Goal: Information Seeking & Learning: Learn about a topic

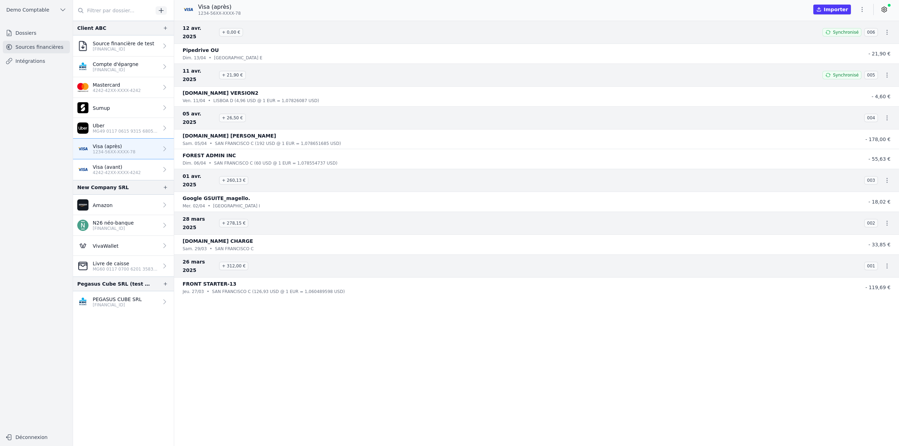
click at [35, 35] on link "Dossiers" at bounding box center [36, 33] width 67 height 13
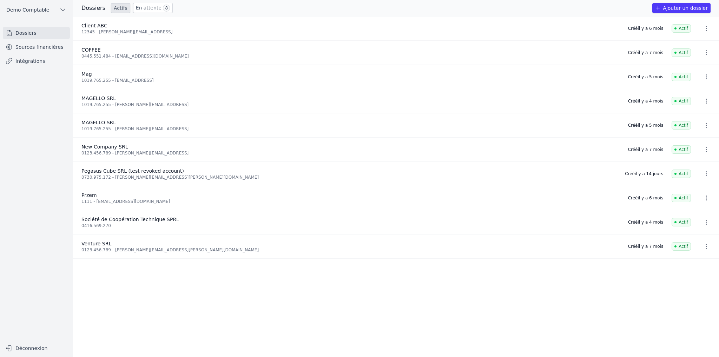
click at [692, 11] on button "Ajouter un dossier" at bounding box center [682, 8] width 58 height 10
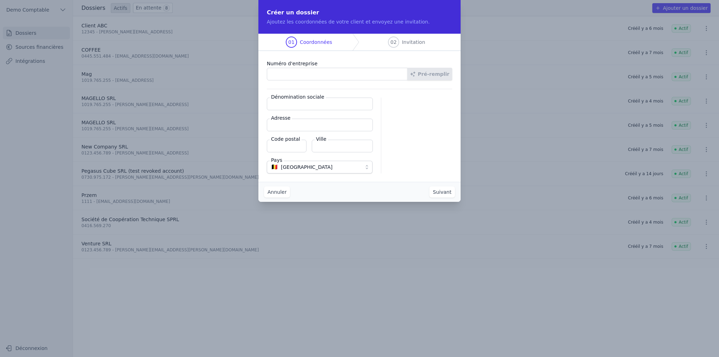
click at [299, 75] on input "Numéro d'entreprise" at bounding box center [337, 74] width 141 height 13
type input "1019.765.255"
click at [430, 74] on button "Pré-remplir" at bounding box center [429, 74] width 45 height 13
type input "MAGELLO SRL"
type input "[GEOGRAPHIC_DATA] 30/16"
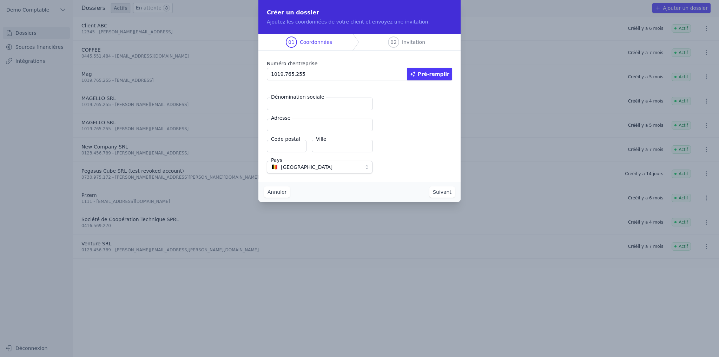
type input "1050"
type input "Ixelles"
click at [448, 195] on button "Suivant" at bounding box center [443, 191] width 26 height 11
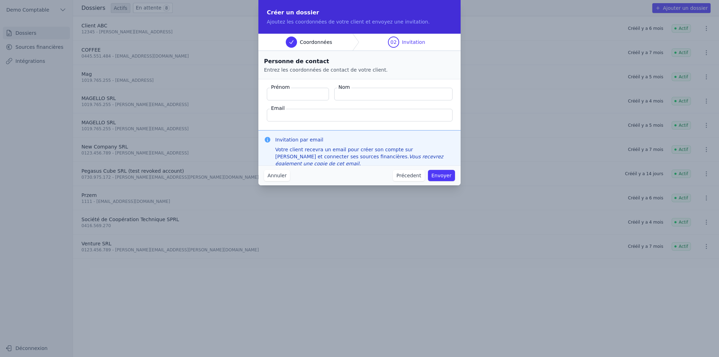
click at [309, 116] on input "Email" at bounding box center [360, 115] width 186 height 13
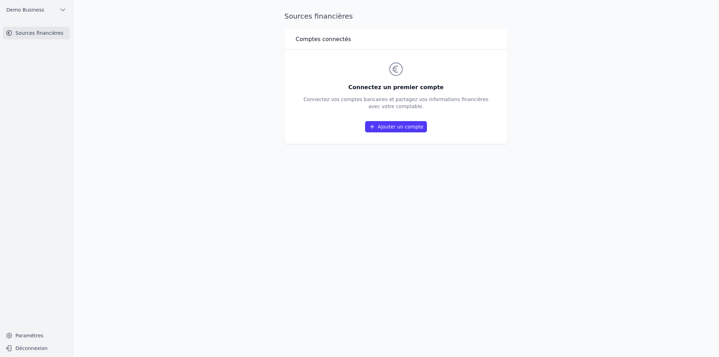
click at [396, 128] on link "Ajouter un compte" at bounding box center [396, 126] width 62 height 11
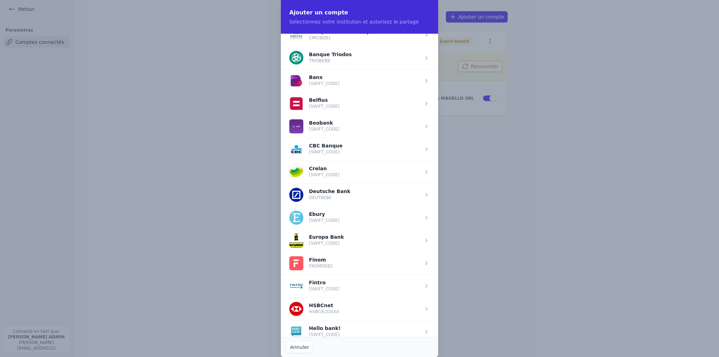
scroll to position [225, 0]
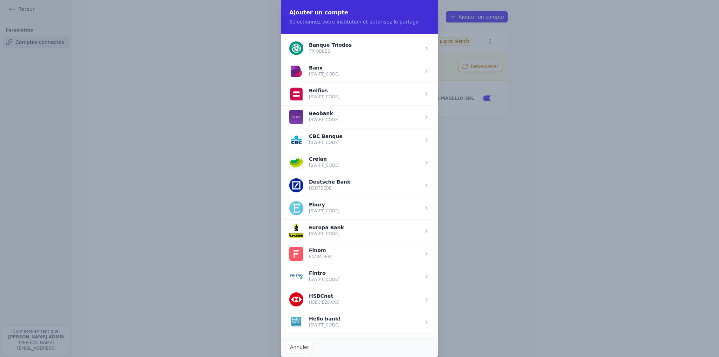
click at [339, 95] on span "button" at bounding box center [359, 94] width 157 height 23
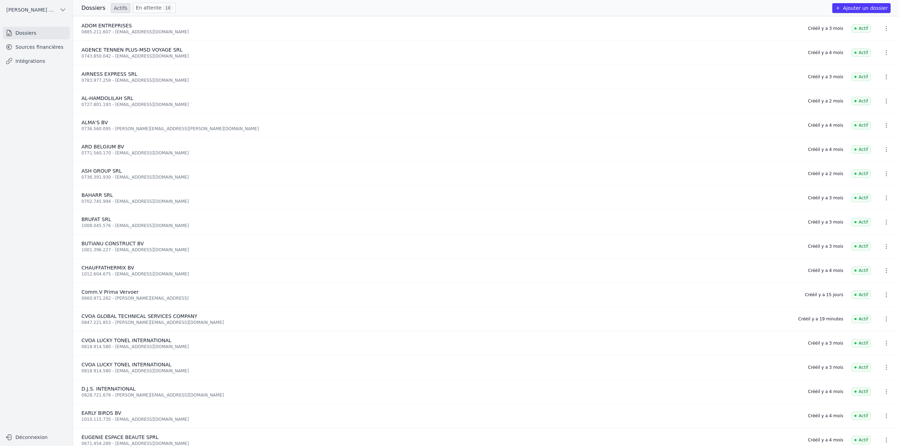
click at [34, 49] on link "Sources financières" at bounding box center [36, 47] width 67 height 13
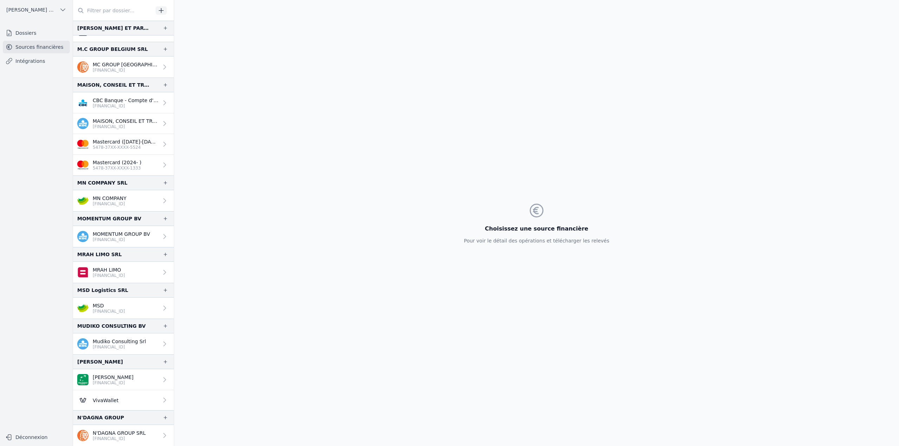
scroll to position [457, 0]
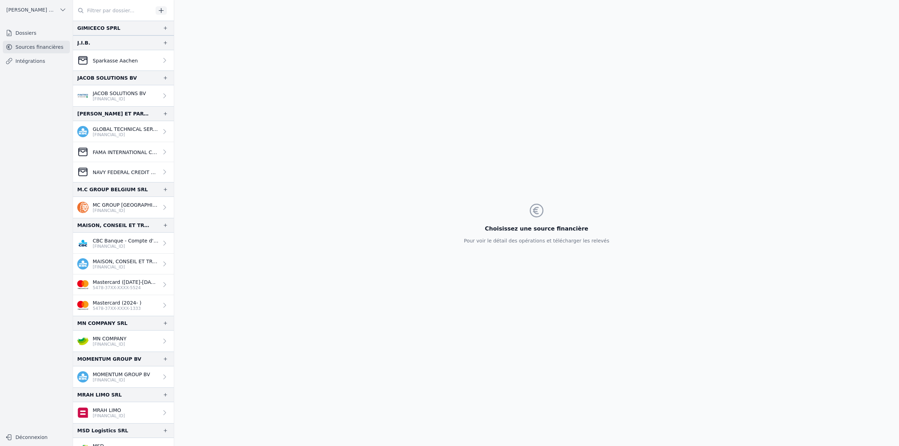
click at [135, 12] on body "Open sidebar KABA BACHIR ET PARTNERS SRL KABA BACHIR ET PARTNERS SRL Dossiers S…" at bounding box center [449, 223] width 899 height 446
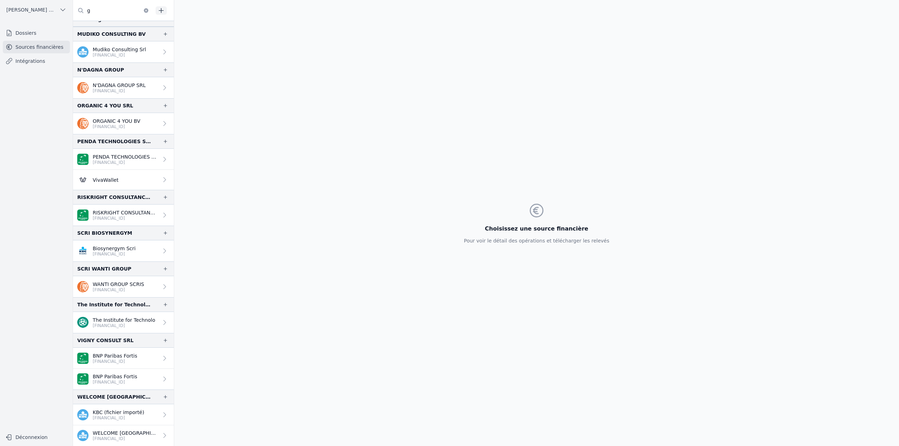
scroll to position [209, 0]
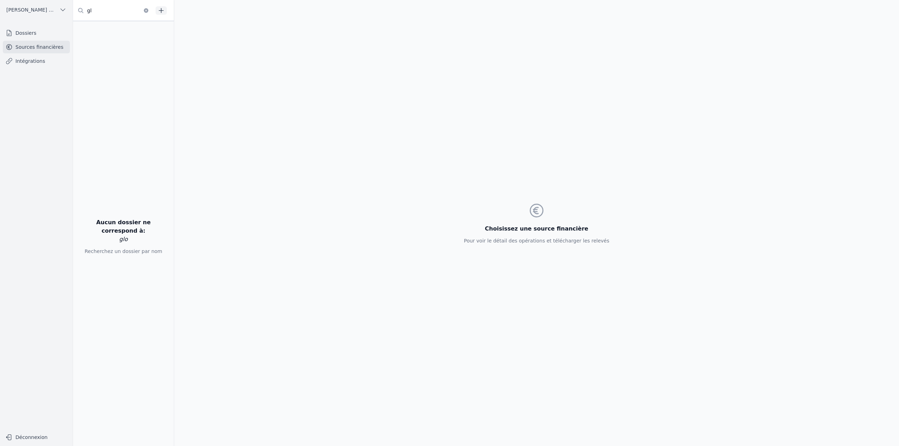
type input "g"
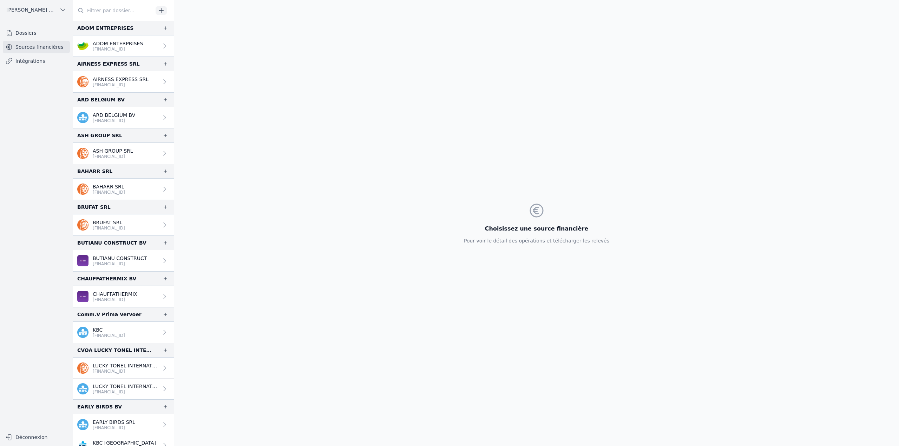
click at [30, 36] on link "Dossiers" at bounding box center [36, 33] width 67 height 13
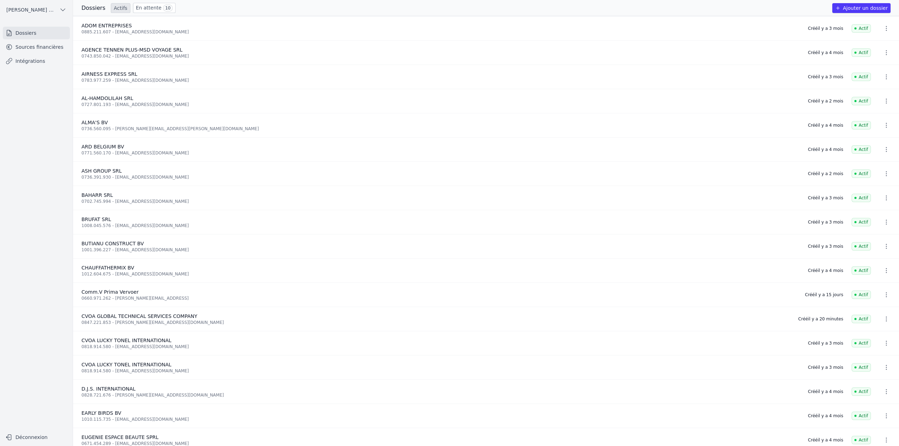
click at [39, 8] on span "[PERSON_NAME] ET PARTNERS SRL" at bounding box center [31, 9] width 50 height 7
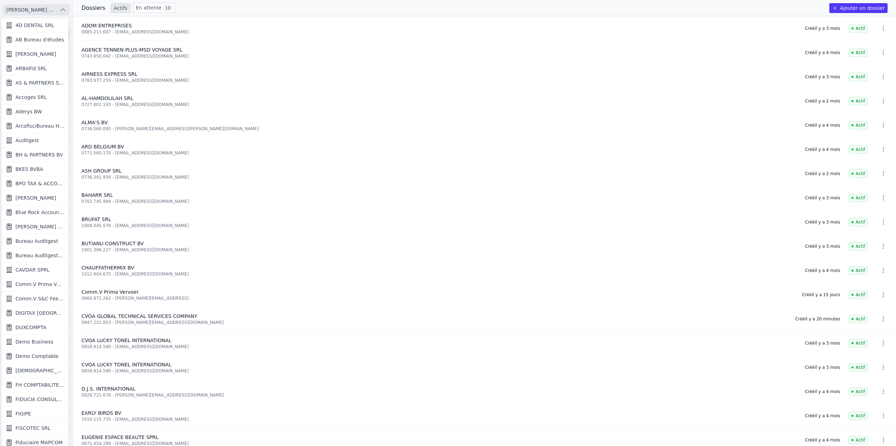
click at [228, 10] on div at bounding box center [448, 223] width 896 height 446
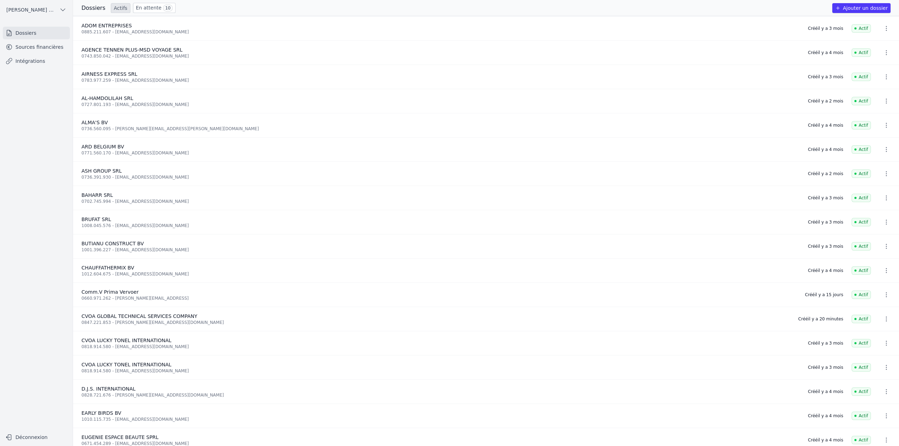
click at [26, 44] on link "Sources financières" at bounding box center [36, 47] width 67 height 13
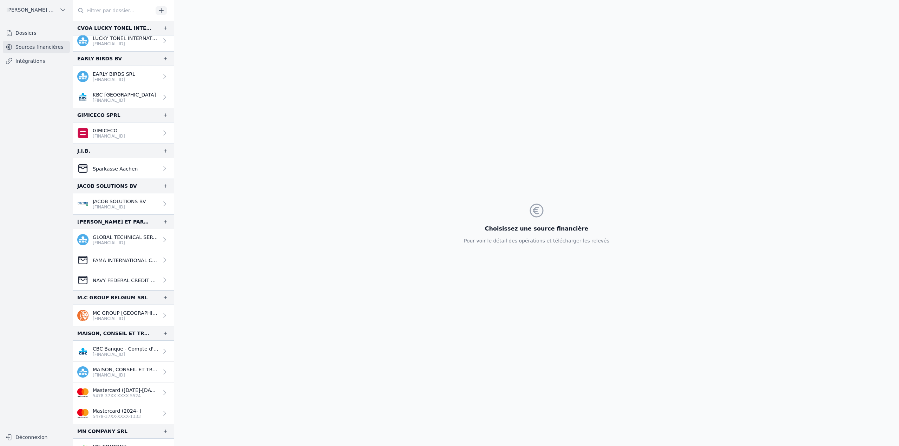
scroll to position [351, 0]
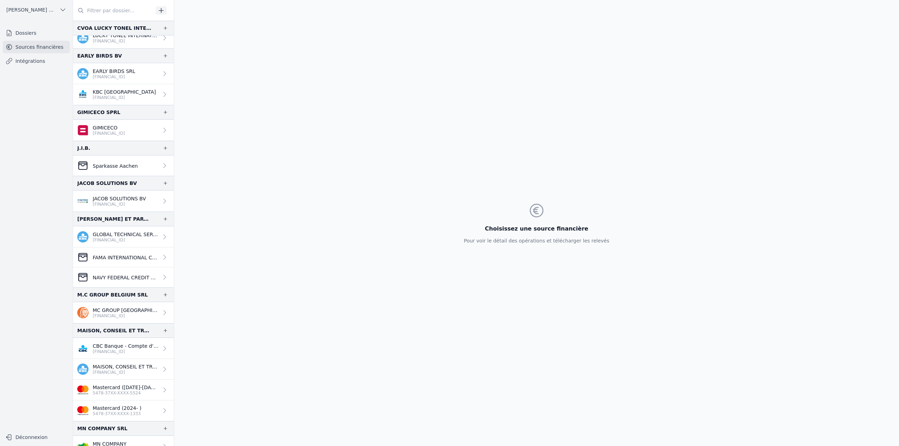
click at [39, 10] on span "[PERSON_NAME] ET PARTNERS SRL" at bounding box center [31, 9] width 50 height 7
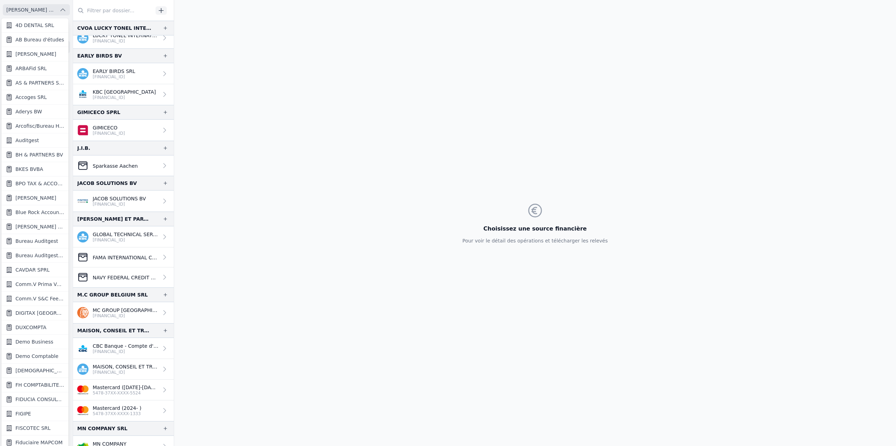
click at [250, 203] on div at bounding box center [448, 223] width 896 height 446
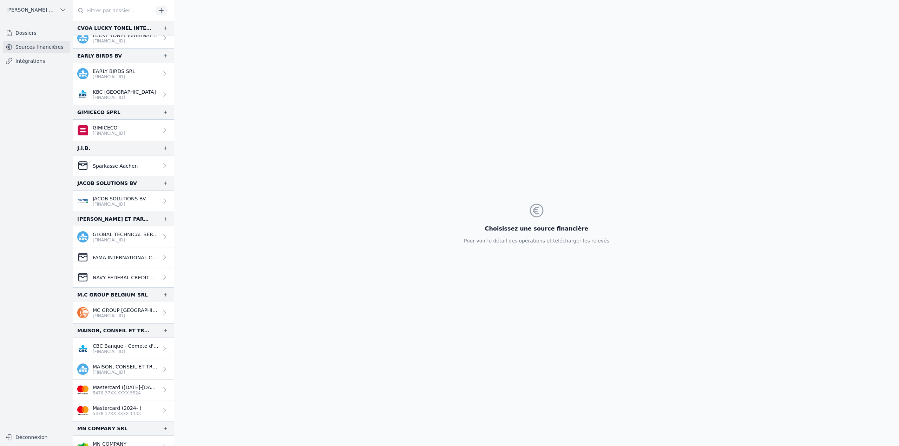
click at [35, 11] on span "[PERSON_NAME] ET PARTNERS SRL" at bounding box center [31, 9] width 50 height 7
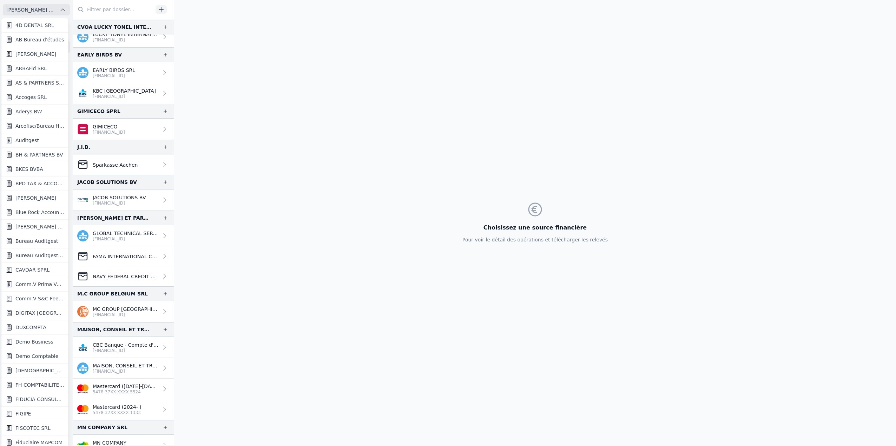
click at [37, 339] on span "Demo Business" at bounding box center [34, 342] width 38 height 7
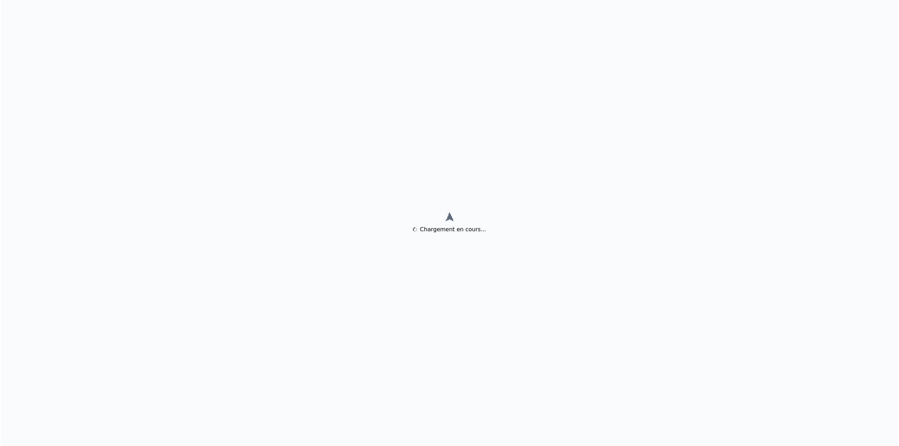
scroll to position [0, 0]
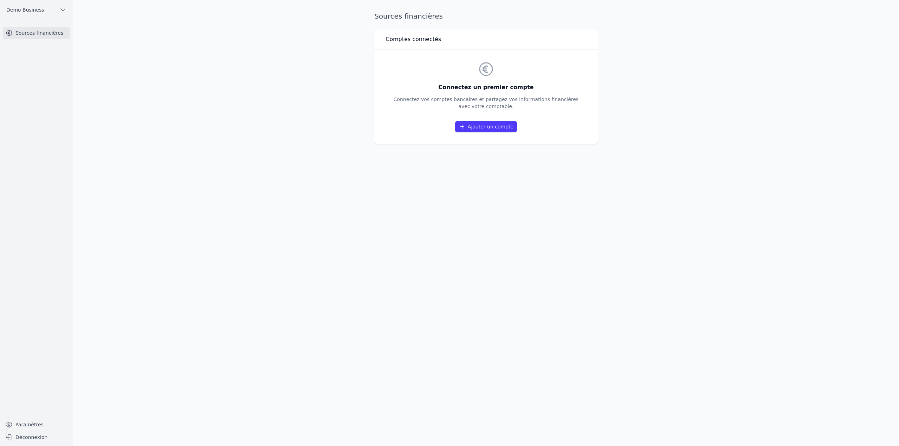
click at [36, 11] on span "Demo Business" at bounding box center [25, 9] width 38 height 7
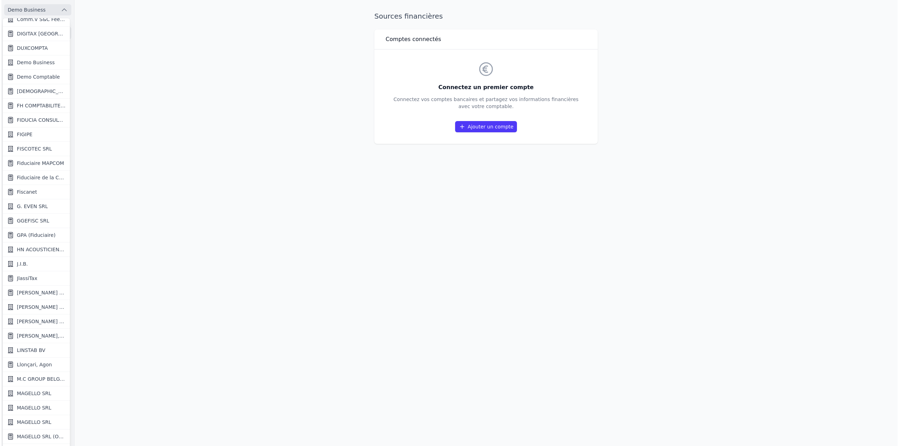
scroll to position [281, 0]
click at [40, 294] on span "[PERSON_NAME] ET PARTNERS SRL" at bounding box center [39, 291] width 49 height 7
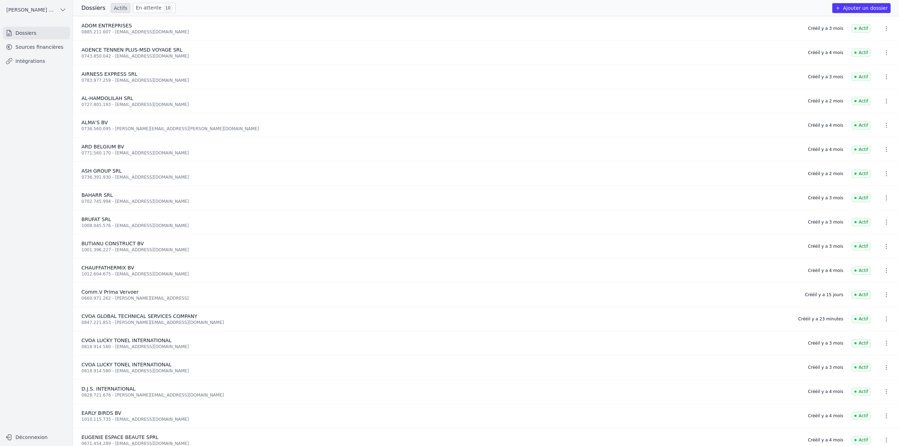
click at [35, 47] on link "Sources financières" at bounding box center [36, 47] width 67 height 13
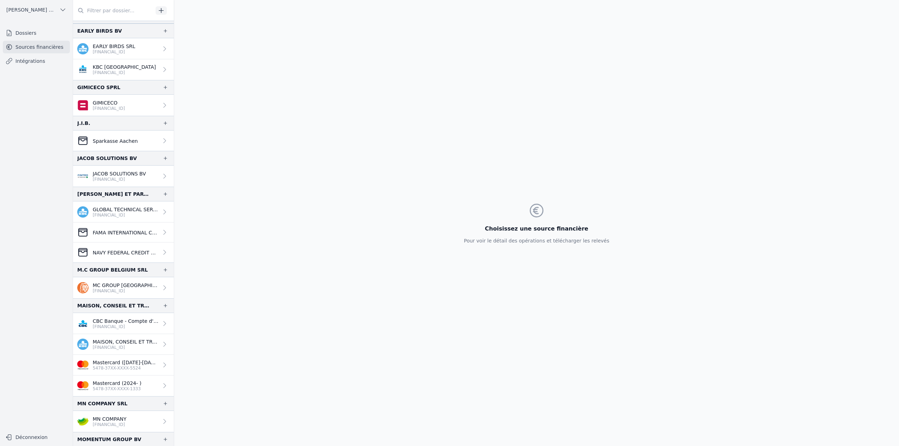
scroll to position [386, 0]
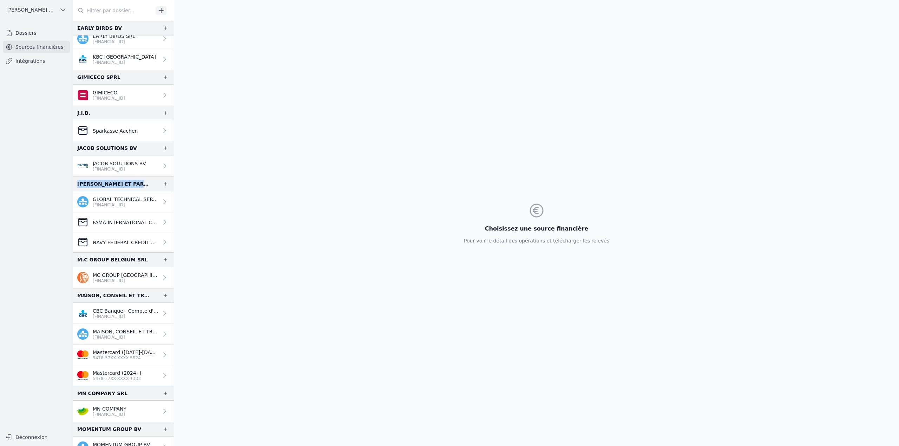
drag, startPoint x: 77, startPoint y: 185, endPoint x: 156, endPoint y: 185, distance: 78.7
click at [156, 185] on div "[PERSON_NAME] ET PARTNERS SRL" at bounding box center [123, 184] width 101 height 15
click at [132, 199] on p "GLOBAL TECHNICAL SERVICES COMPANY C" at bounding box center [126, 199] width 66 height 7
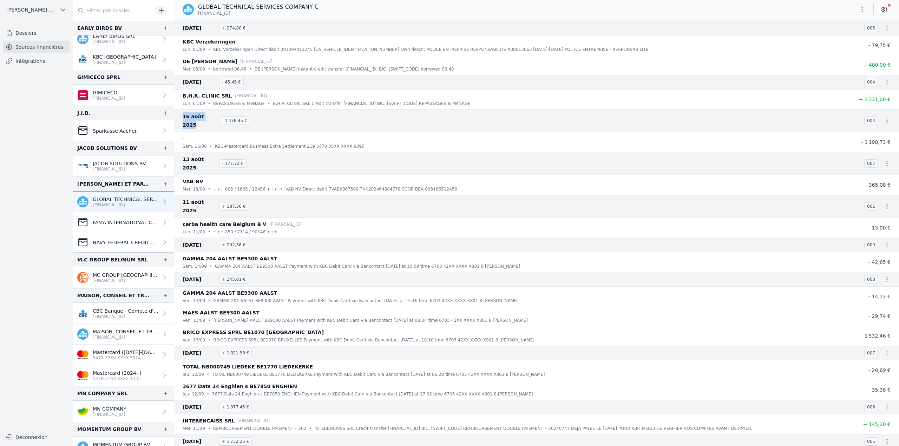
drag, startPoint x: 182, startPoint y: 116, endPoint x: 222, endPoint y: 116, distance: 39.7
click at [222, 116] on div "16 août 2025 - 1 376,45 € 003" at bounding box center [536, 120] width 725 height 23
drag, startPoint x: 182, startPoint y: 81, endPoint x: 214, endPoint y: 81, distance: 32.3
click at [214, 81] on div "01 sept. 2025 - 45,45 € 004" at bounding box center [536, 82] width 725 height 15
drag, startPoint x: 183, startPoint y: 221, endPoint x: 214, endPoint y: 221, distance: 30.2
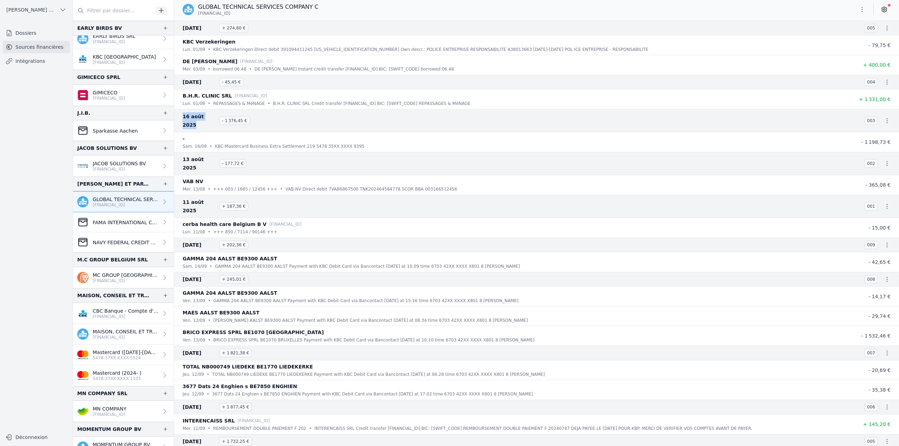
click at [214, 241] on span "14 sept. 2024" at bounding box center [200, 245] width 34 height 8
drag, startPoint x: 181, startPoint y: 183, endPoint x: 214, endPoint y: 185, distance: 32.7
click at [214, 195] on div "11 août 2025 + 187,36 € 001" at bounding box center [536, 206] width 725 height 23
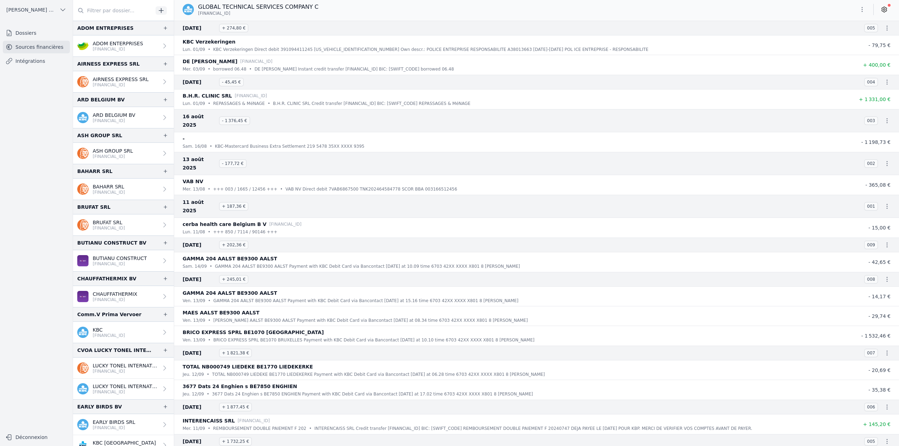
drag, startPoint x: 183, startPoint y: 220, endPoint x: 215, endPoint y: 220, distance: 32.0
click at [215, 241] on span "[DATE]" at bounding box center [200, 245] width 34 height 8
drag, startPoint x: 183, startPoint y: 186, endPoint x: 215, endPoint y: 186, distance: 31.6
click at [215, 198] on span "11 août 2025" at bounding box center [200, 206] width 34 height 17
drag, startPoint x: 181, startPoint y: 220, endPoint x: 213, endPoint y: 220, distance: 32.0
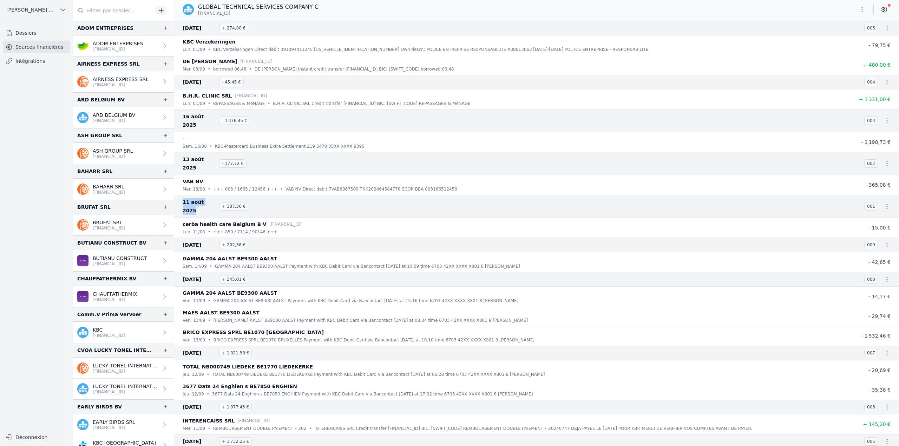
click at [213, 238] on div "[DATE] + 202,36 € 009" at bounding box center [536, 245] width 725 height 15
drag, startPoint x: 181, startPoint y: 181, endPoint x: 212, endPoint y: 184, distance: 31.0
click at [212, 195] on div "11 août 2025 + 187,36 € 001" at bounding box center [536, 206] width 725 height 23
click at [212, 198] on span "11 août 2025" at bounding box center [200, 206] width 34 height 17
drag, startPoint x: 212, startPoint y: 186, endPoint x: 181, endPoint y: 185, distance: 30.9
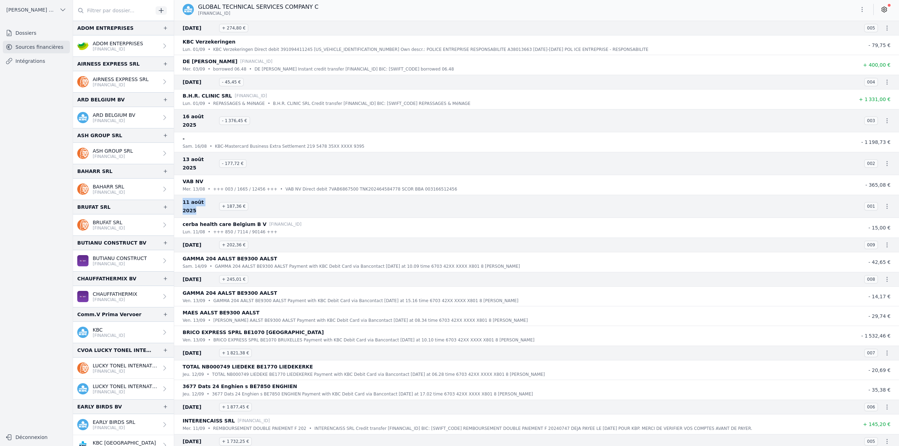
click at [181, 195] on div "11 août 2025 + 187,36 € 001" at bounding box center [536, 206] width 725 height 23
click at [212, 198] on span "11 août 2025" at bounding box center [200, 206] width 34 height 17
drag, startPoint x: 212, startPoint y: 183, endPoint x: 182, endPoint y: 185, distance: 30.6
click at [182, 195] on div "11 août 2025 + 187,36 € 001" at bounding box center [536, 206] width 725 height 23
drag, startPoint x: 211, startPoint y: 186, endPoint x: 181, endPoint y: 188, distance: 29.9
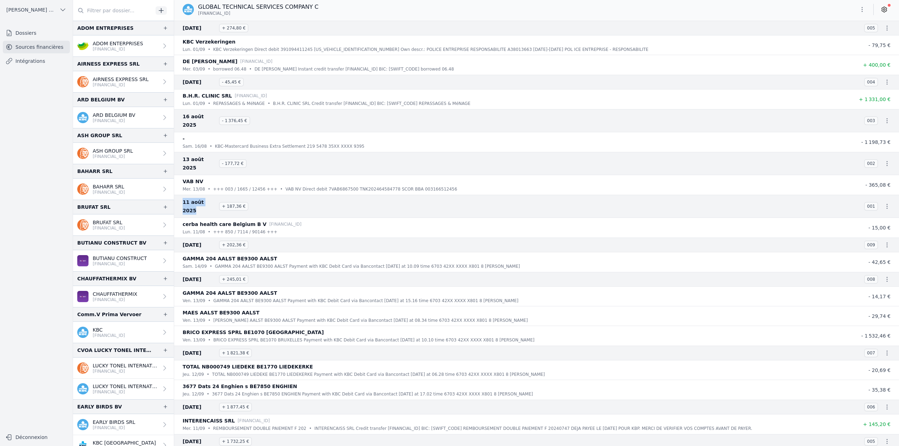
click at [181, 195] on div "11 août 2025 + 187,36 € 001" at bounding box center [536, 206] width 725 height 23
drag, startPoint x: 212, startPoint y: 151, endPoint x: 176, endPoint y: 151, distance: 35.5
click at [176, 152] on div "13 août 2025 - 177,72 € 002" at bounding box center [536, 163] width 725 height 23
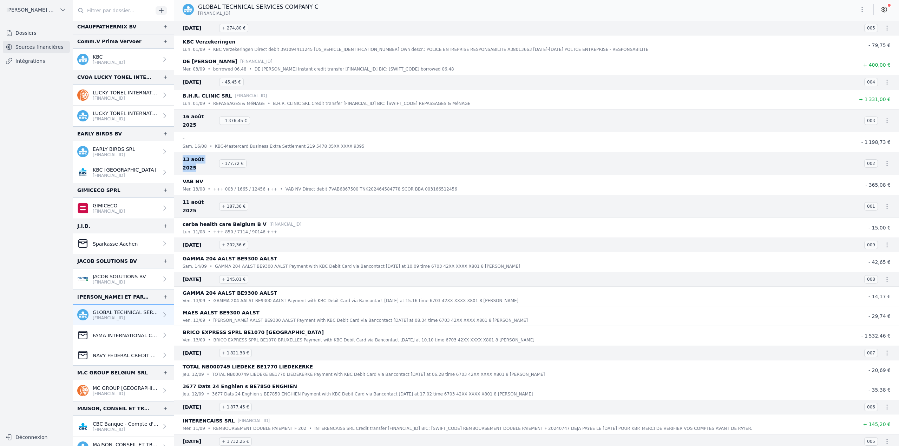
scroll to position [281, 0]
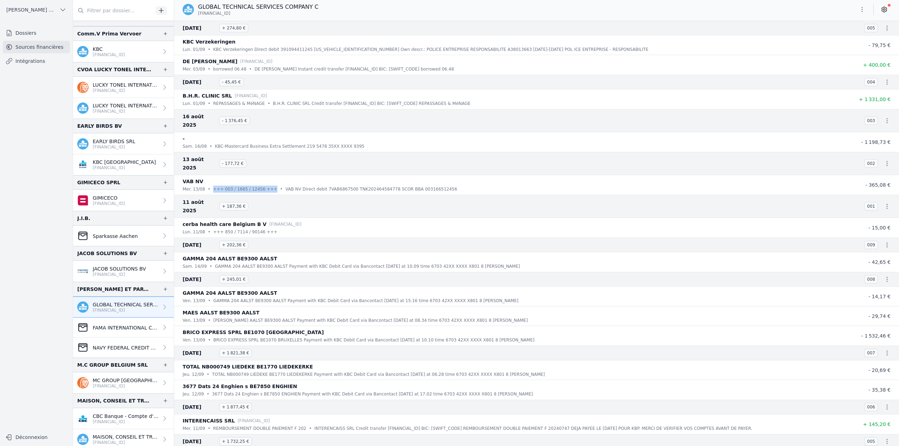
drag, startPoint x: 265, startPoint y: 173, endPoint x: 211, endPoint y: 172, distance: 54.1
click at [211, 186] on div "mer. 13/08 • +++ 003 / 1665 / 12456 +++ • VAB NV Direct debit 7VAB6867500 TNK20…" at bounding box center [516, 189] width 666 height 7
drag, startPoint x: 241, startPoint y: 254, endPoint x: 221, endPoint y: 254, distance: 20.4
click at [221, 275] on span "+ 245,01 €" at bounding box center [233, 279] width 29 height 8
drag, startPoint x: 227, startPoint y: 219, endPoint x: 248, endPoint y: 218, distance: 21.1
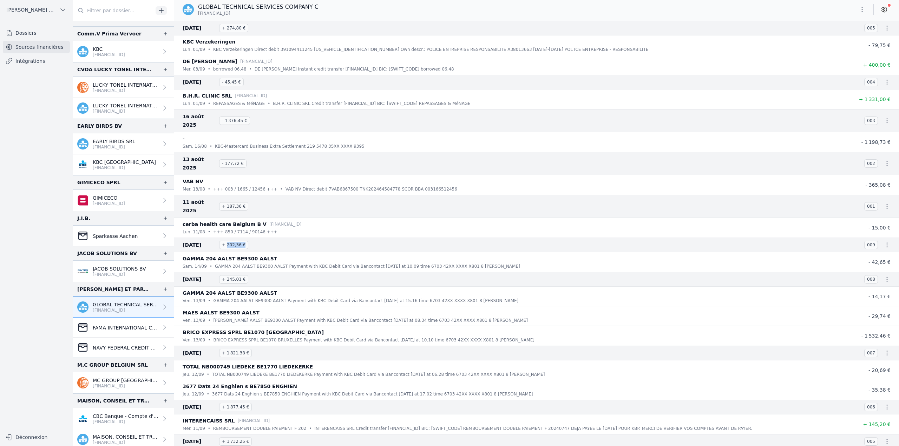
click at [248, 241] on h3 "14 sept. 2024 + 202,36 €" at bounding box center [519, 245] width 673 height 8
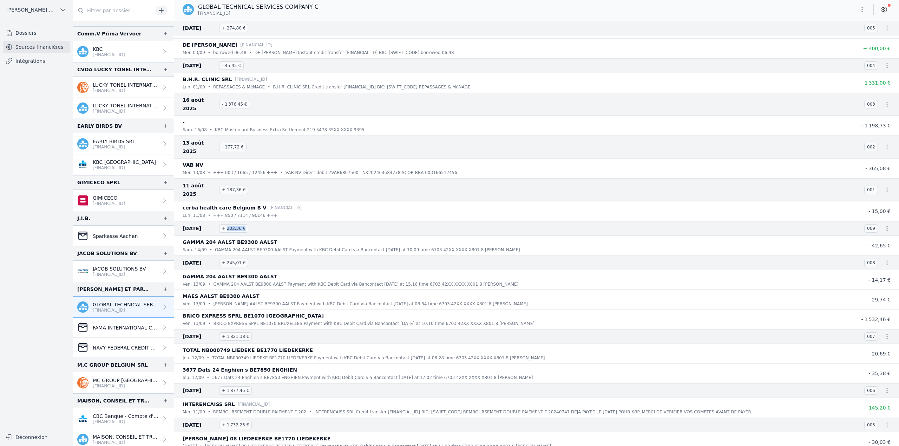
scroll to position [0, 0]
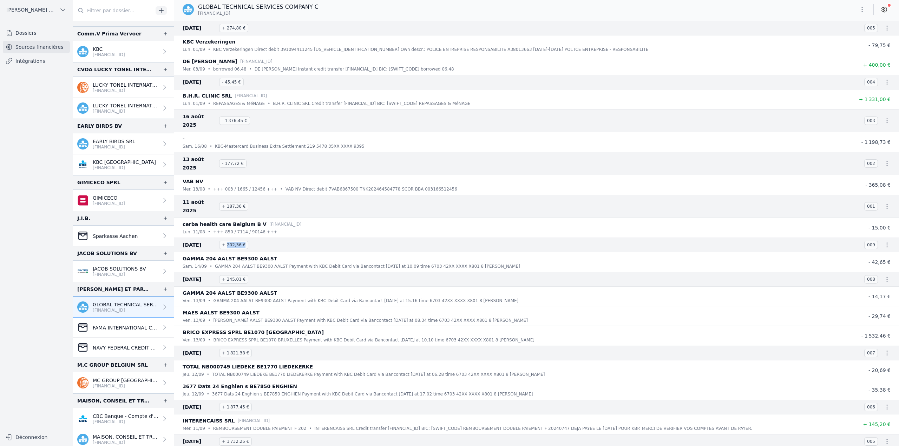
click at [262, 241] on h3 "14 sept. 2024 + 202,36 €" at bounding box center [519, 245] width 673 height 8
drag, startPoint x: 226, startPoint y: 220, endPoint x: 240, endPoint y: 219, distance: 14.1
click at [240, 241] on span "+ 202,36 €" at bounding box center [233, 245] width 29 height 8
click at [53, 151] on nav "Dossiers Sources financières Intégrations" at bounding box center [36, 226] width 61 height 398
